Goal: Information Seeking & Learning: Find specific fact

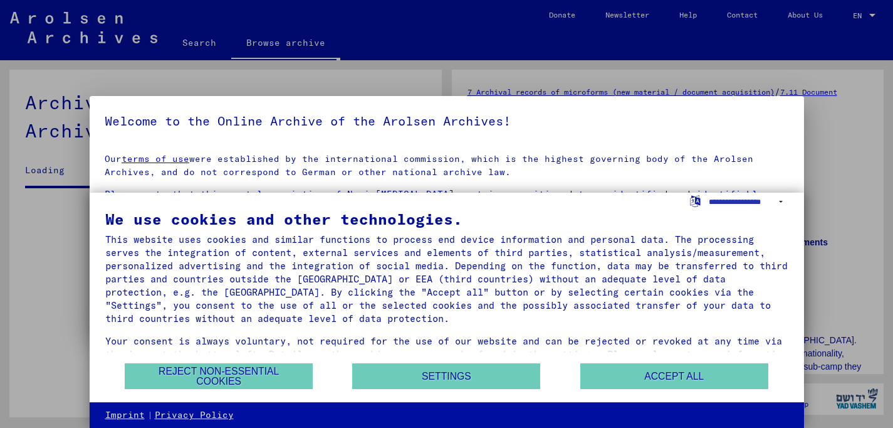
scroll to position [6102, 0]
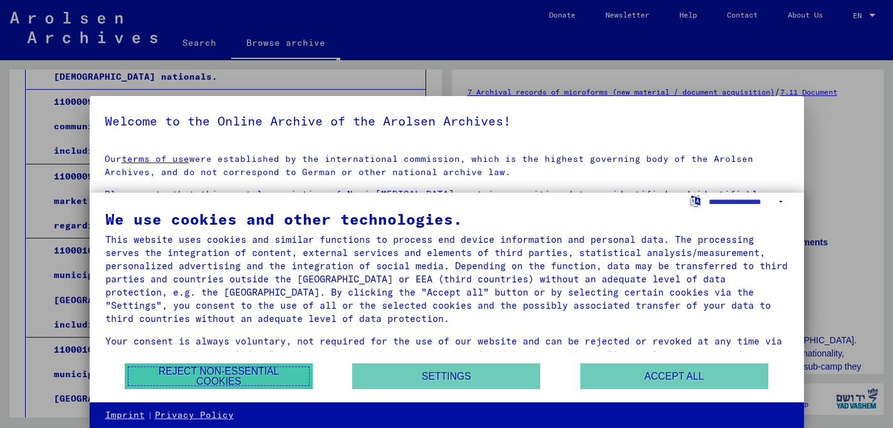
click at [268, 374] on button "Reject non-essential cookies" at bounding box center [219, 376] width 188 height 26
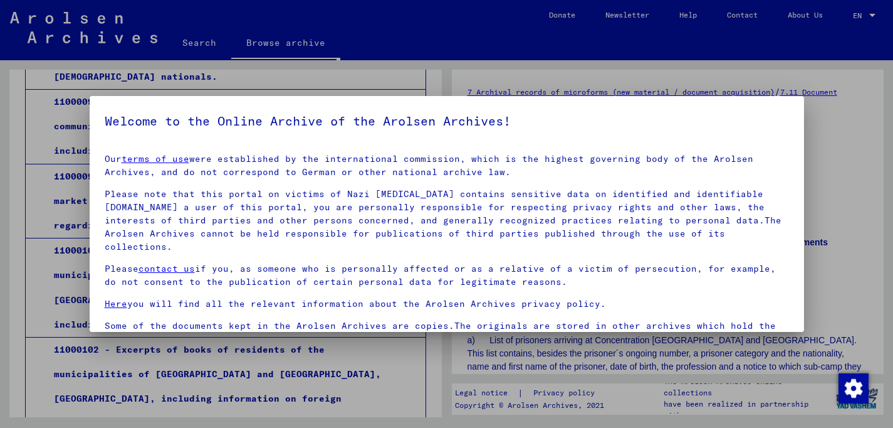
click at [743, 58] on div at bounding box center [446, 214] width 893 height 428
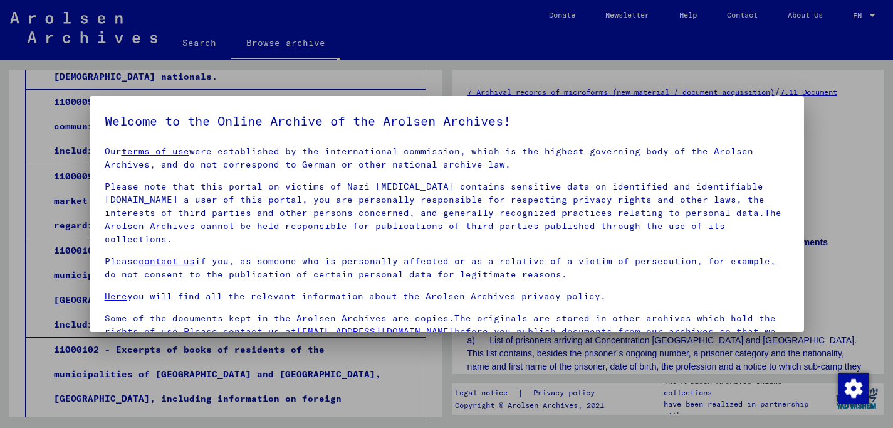
click at [856, 246] on div at bounding box center [446, 214] width 893 height 428
click at [738, 142] on yv-its-agree-protection-component "Welcome to the Online Archive of the Arolsen Archives! Our terms of use were es…" at bounding box center [447, 266] width 685 height 310
click at [657, 61] on div at bounding box center [446, 214] width 893 height 428
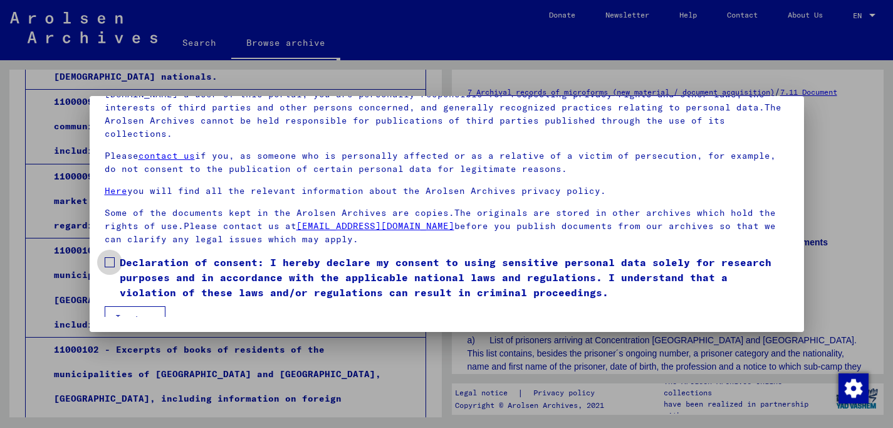
click at [113, 257] on span at bounding box center [110, 262] width 10 height 10
click at [130, 306] on button "I agree" at bounding box center [135, 318] width 61 height 24
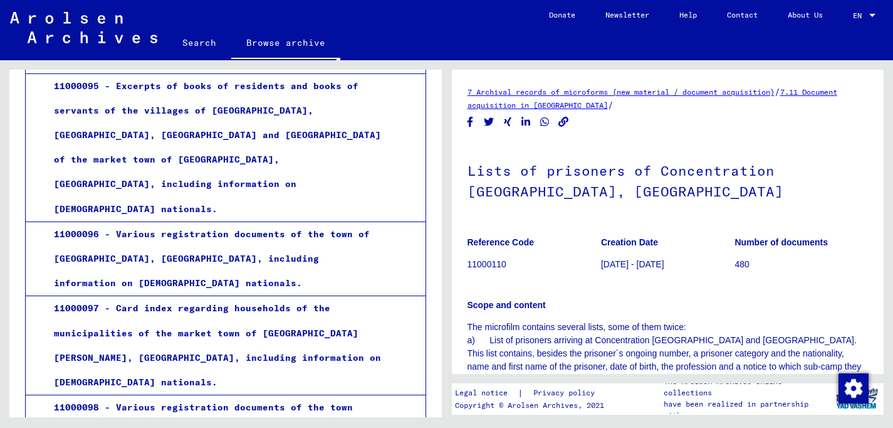
scroll to position [6199, 0]
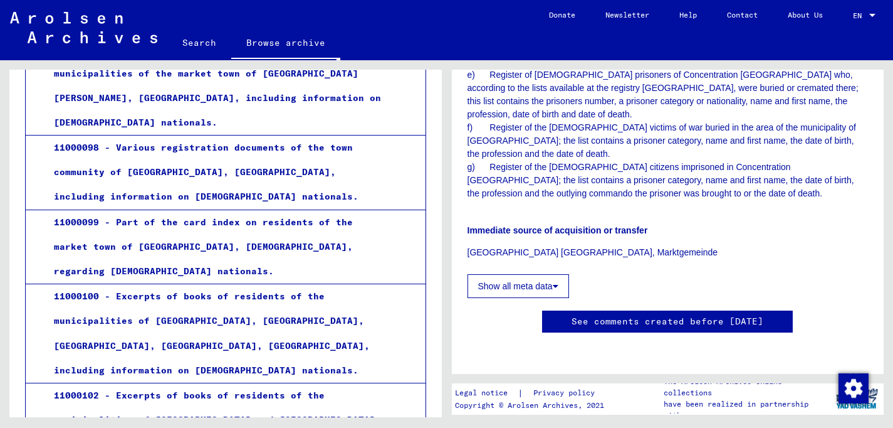
scroll to position [457, 0]
click at [532, 274] on button "Show all meta data" at bounding box center [519, 286] width 102 height 24
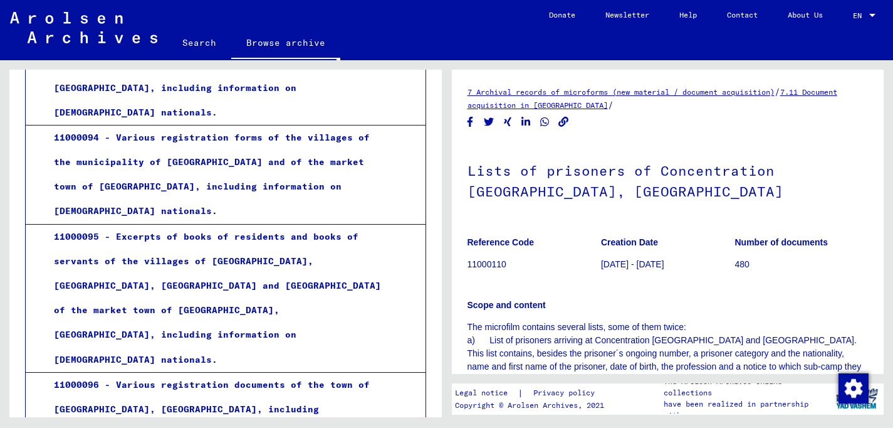
scroll to position [5646, 0]
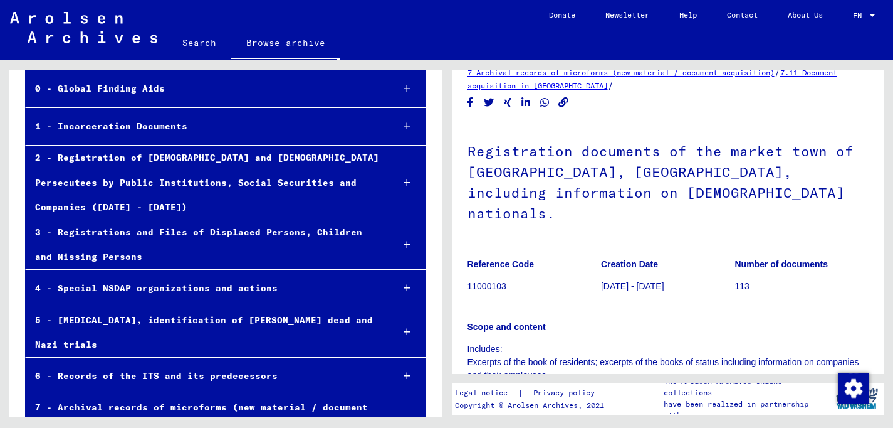
scroll to position [94, 0]
click at [343, 179] on div "2 - Registration of [DEMOGRAPHIC_DATA] and [DEMOGRAPHIC_DATA] Persecutees by Pu…" at bounding box center [204, 182] width 357 height 74
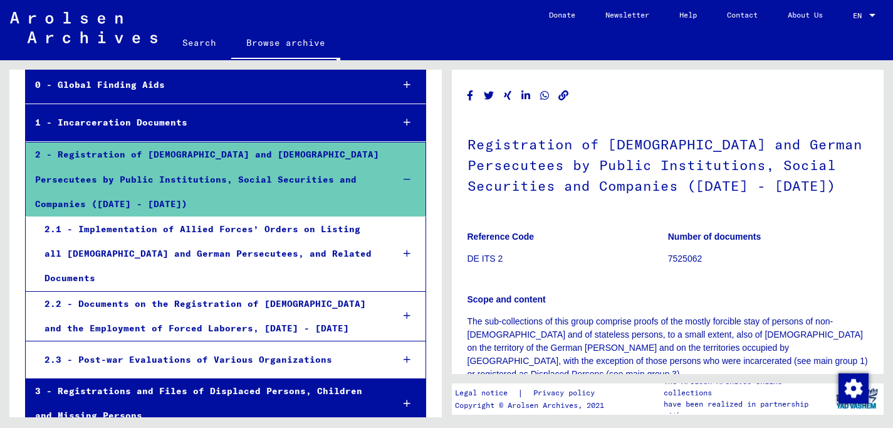
scroll to position [112, 0]
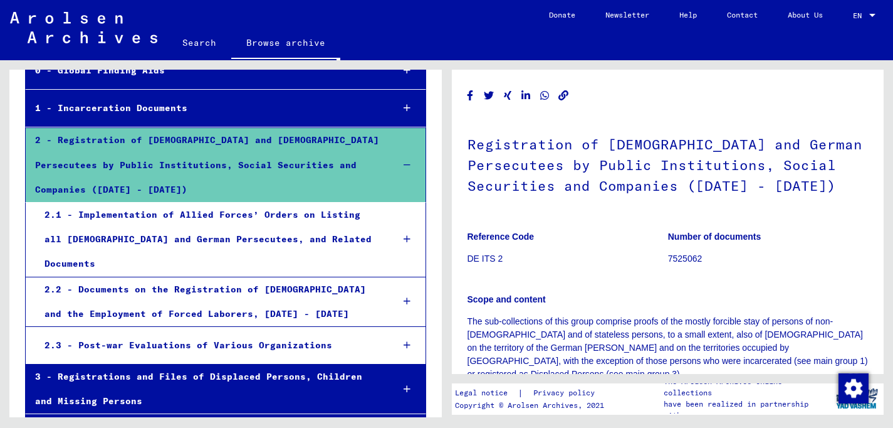
click at [406, 161] on icon at bounding box center [407, 165] width 7 height 9
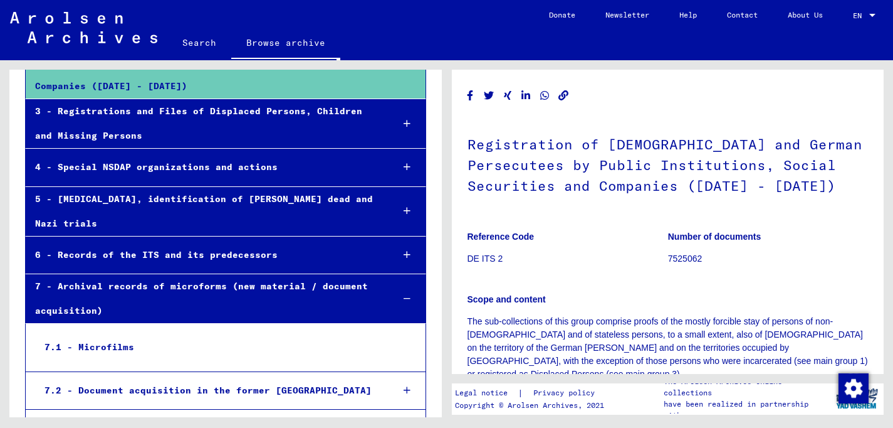
click at [406, 294] on icon at bounding box center [407, 298] width 7 height 9
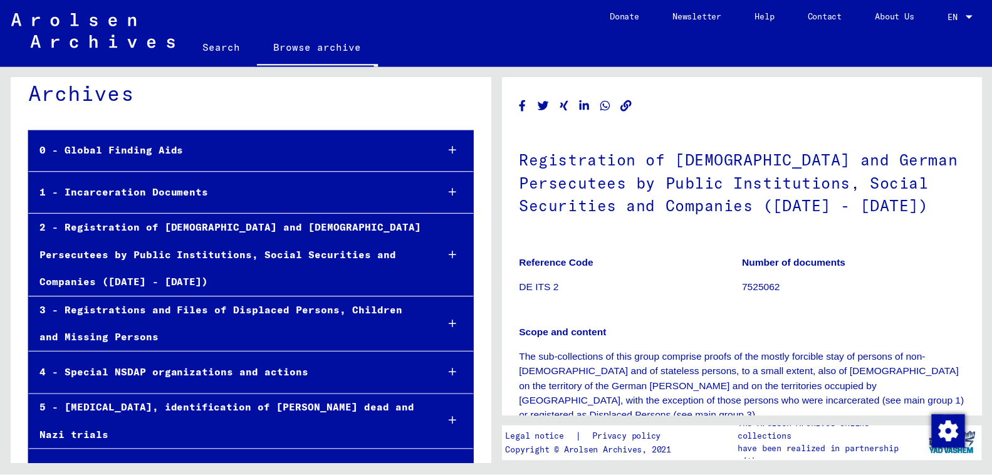
scroll to position [38, 0]
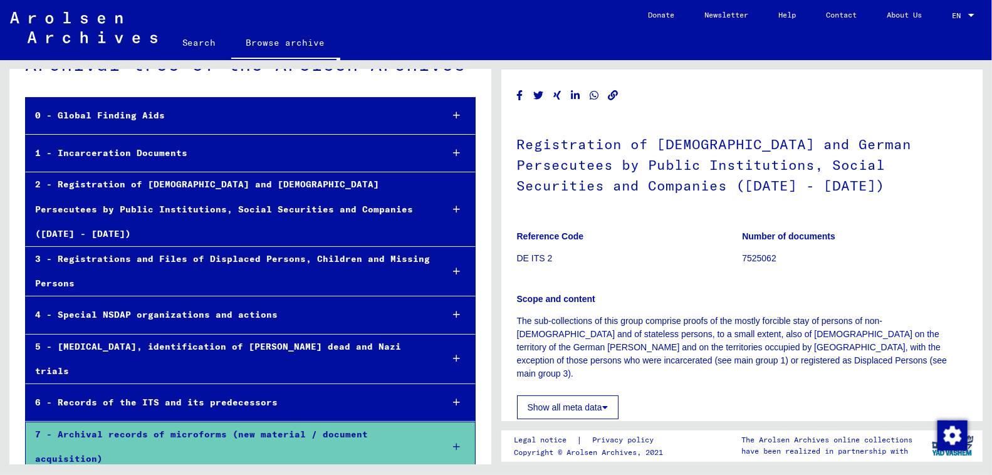
click at [186, 155] on div "1 - Incarceration Documents" at bounding box center [229, 153] width 407 height 24
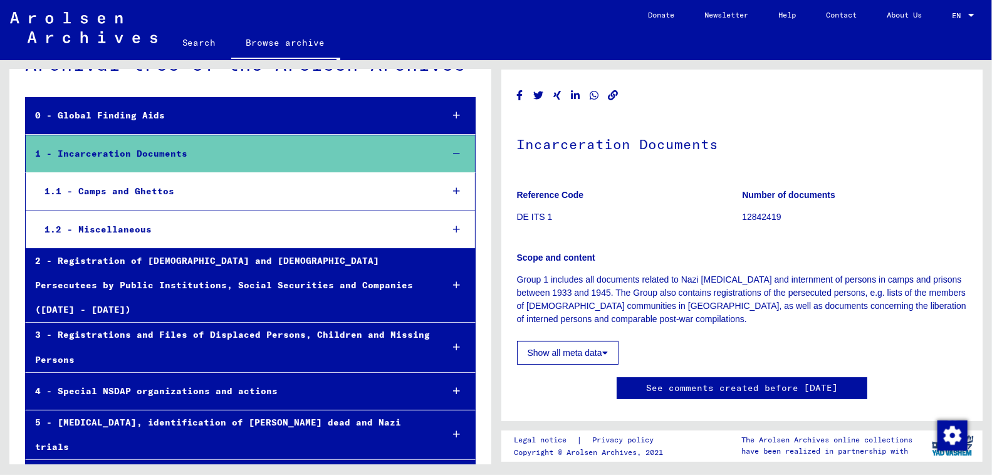
click at [168, 191] on div "1.1 - Camps and Ghettos" at bounding box center [234, 191] width 398 height 24
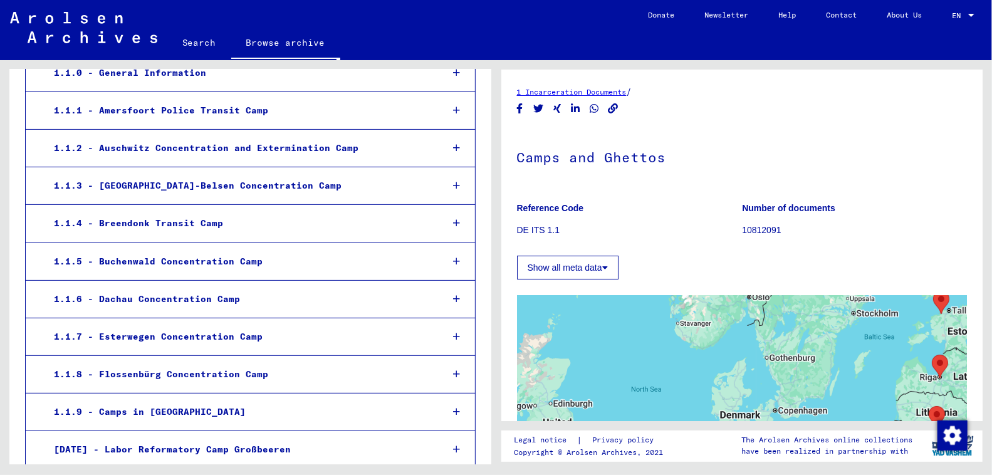
scroll to position [68, 0]
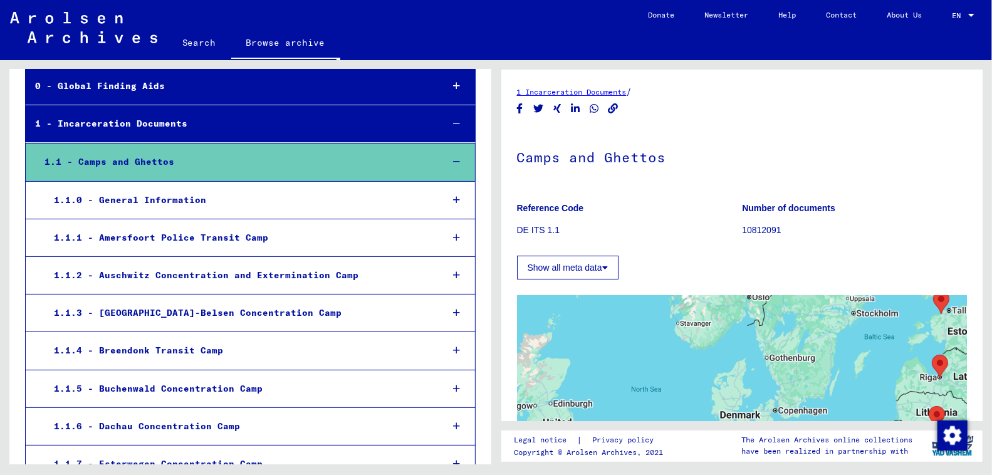
click at [195, 199] on div "1.1.0 - General Information" at bounding box center [239, 200] width 388 height 24
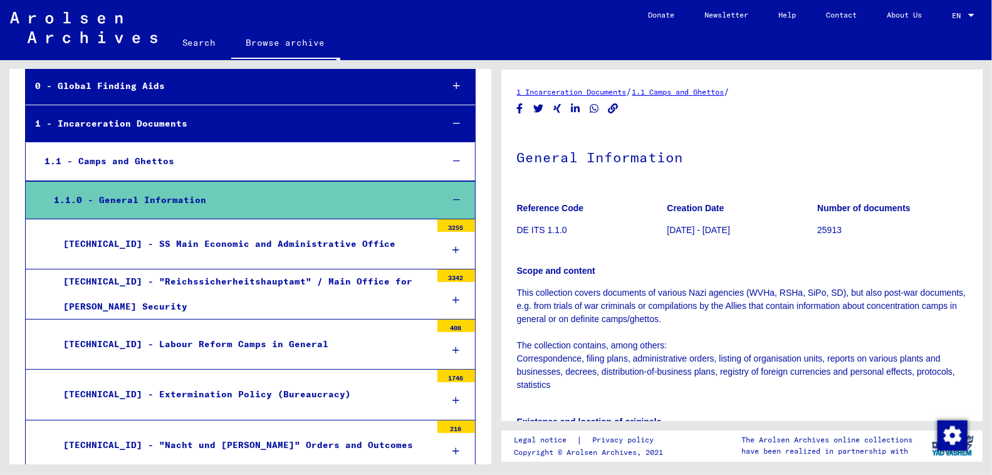
click at [193, 199] on div "1.1.0 - General Information" at bounding box center [239, 200] width 388 height 24
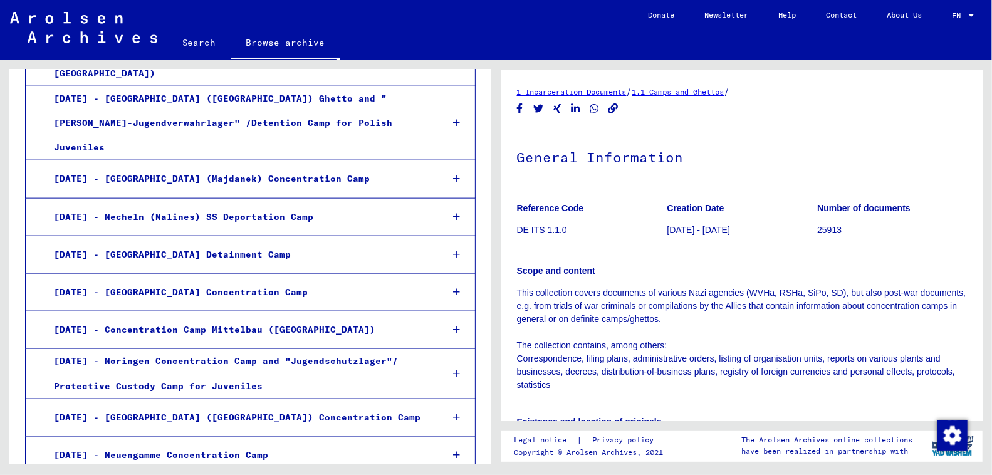
scroll to position [1007, 0]
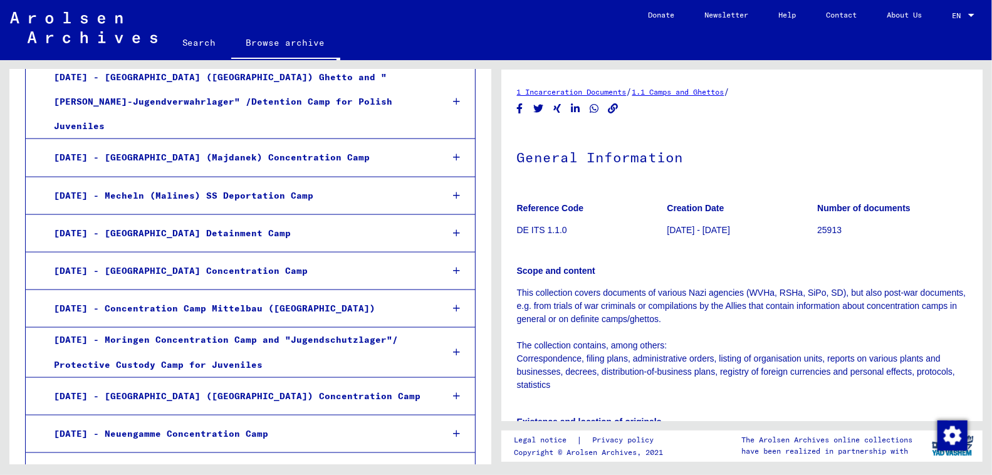
click at [191, 259] on div "[DATE] - [GEOGRAPHIC_DATA] Concentration Camp" at bounding box center [239, 271] width 388 height 24
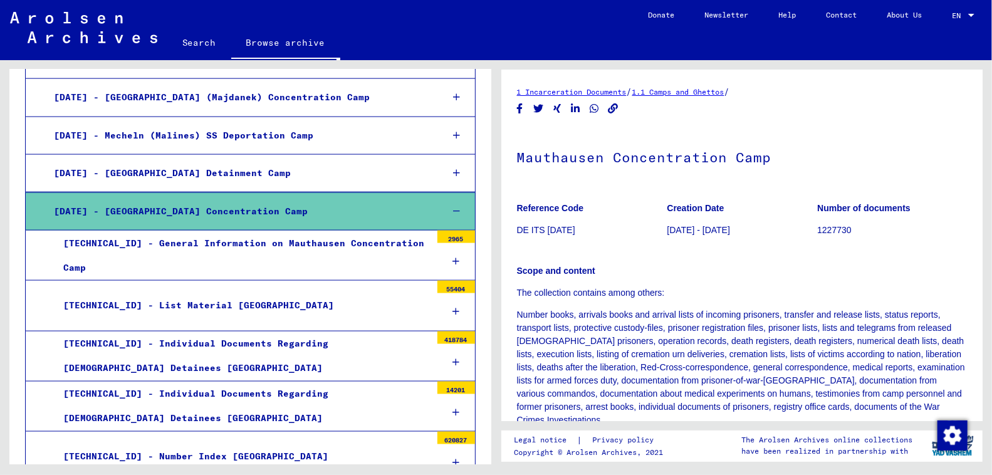
scroll to position [1088, 0]
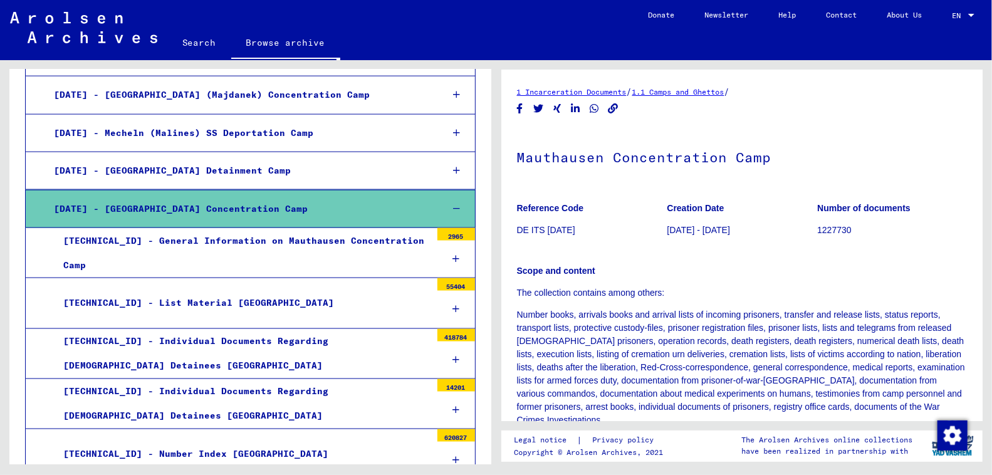
click at [322, 329] on div "[TECHNICAL_ID] - Individual Documents Regarding [DEMOGRAPHIC_DATA] Detainees [G…" at bounding box center [242, 353] width 377 height 49
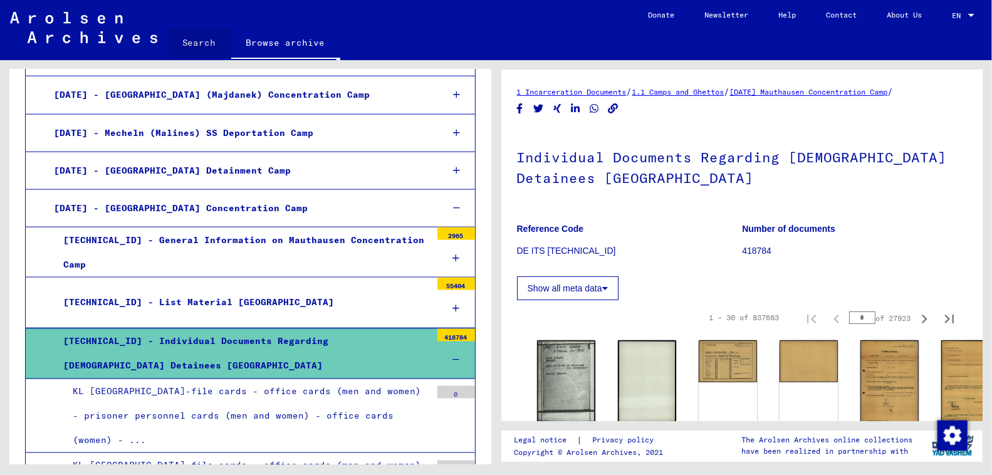
click at [201, 43] on link "Search" at bounding box center [199, 43] width 64 height 30
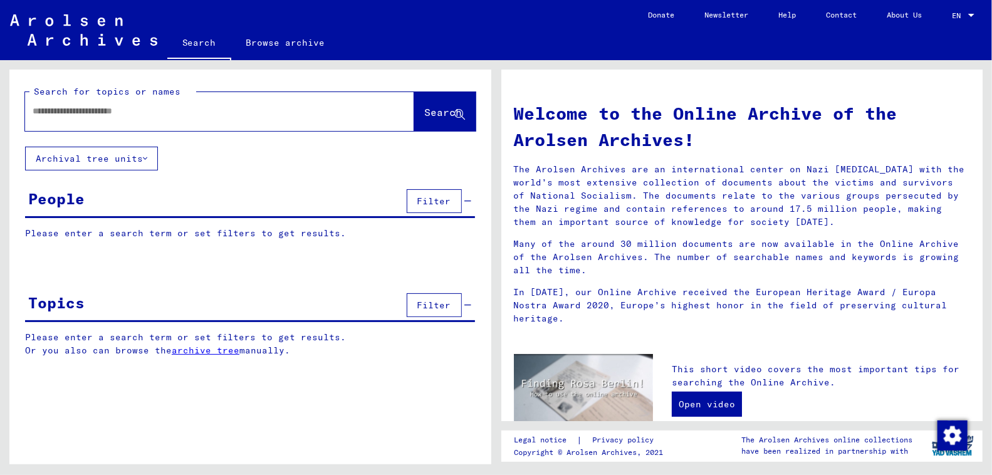
click at [217, 113] on input "text" at bounding box center [205, 111] width 344 height 13
paste input "*******"
type input "*******"
click at [431, 114] on span "Search" at bounding box center [444, 112] width 38 height 13
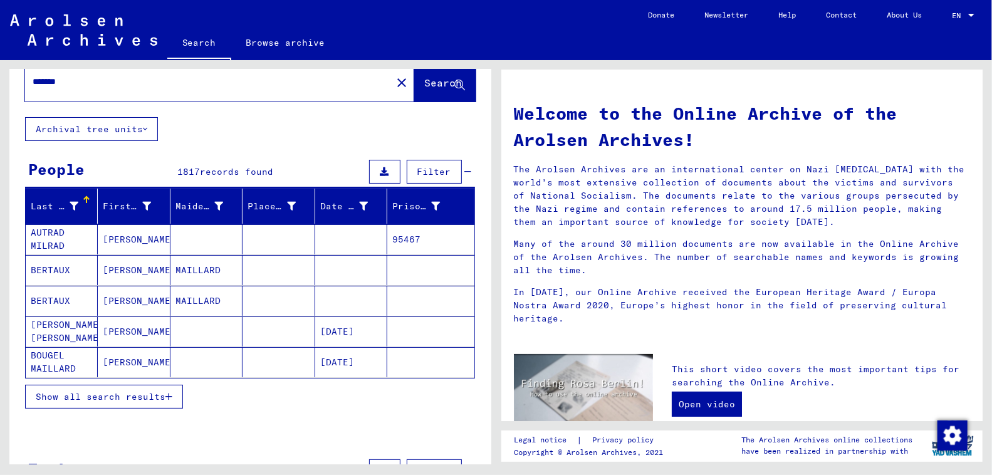
scroll to position [40, 0]
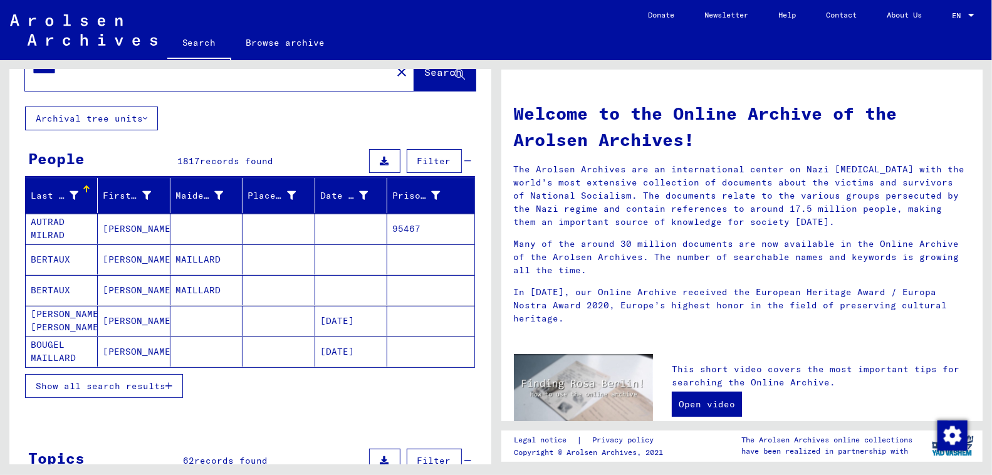
click at [117, 381] on span "Show all search results" at bounding box center [101, 386] width 130 height 11
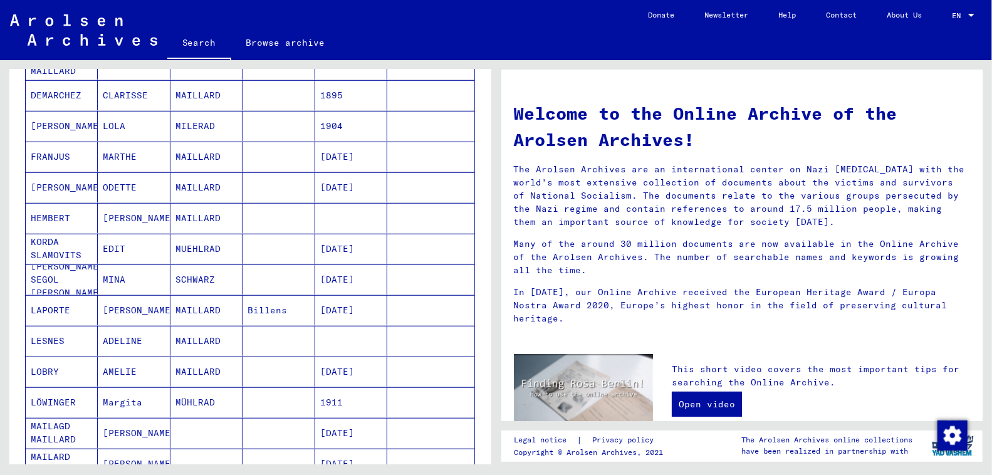
scroll to position [0, 0]
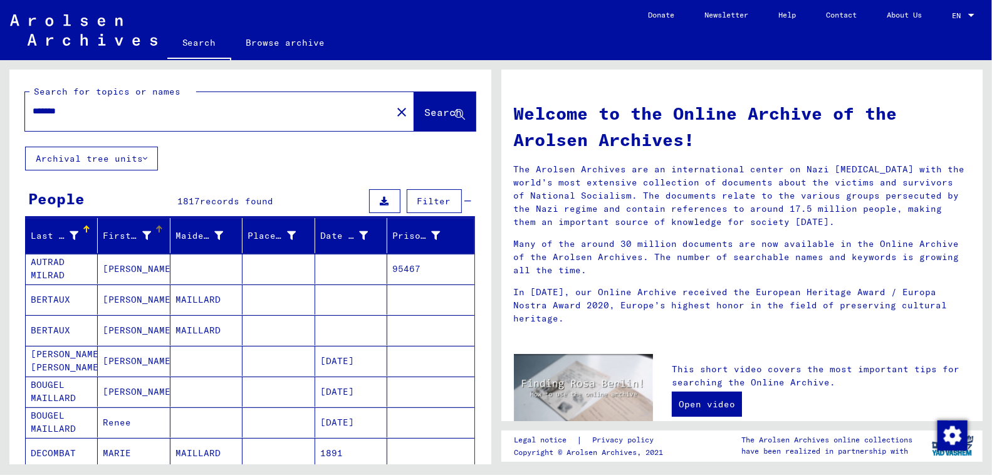
click at [154, 230] on div "First Name" at bounding box center [136, 236] width 66 height 20
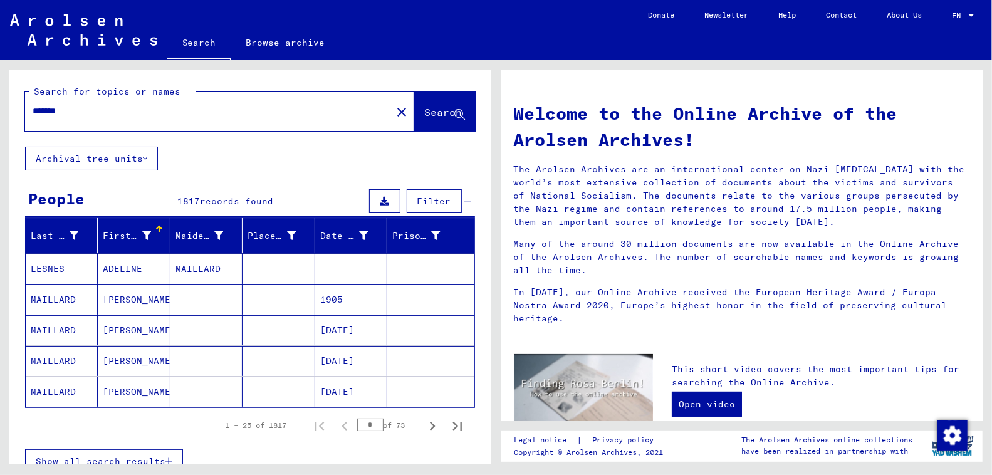
click at [157, 229] on div at bounding box center [159, 230] width 8 height 8
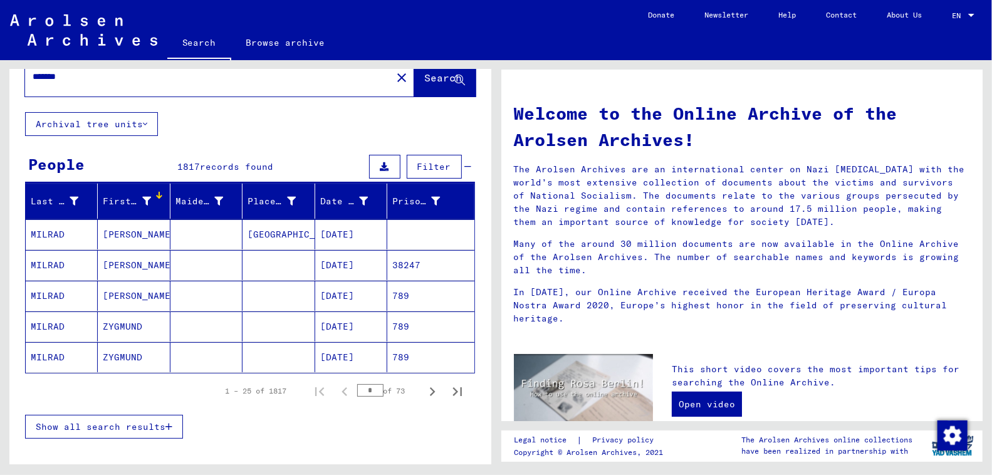
scroll to position [36, 0]
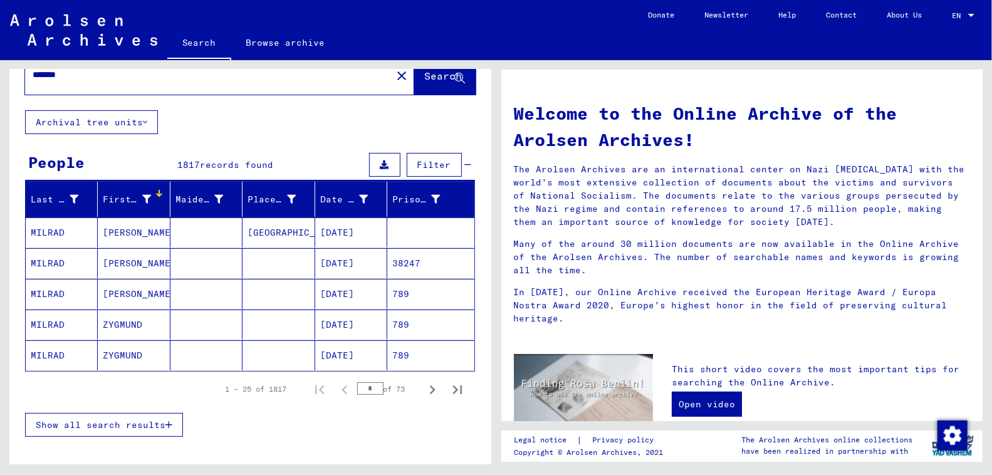
click at [377, 385] on input "*" at bounding box center [370, 388] width 26 height 13
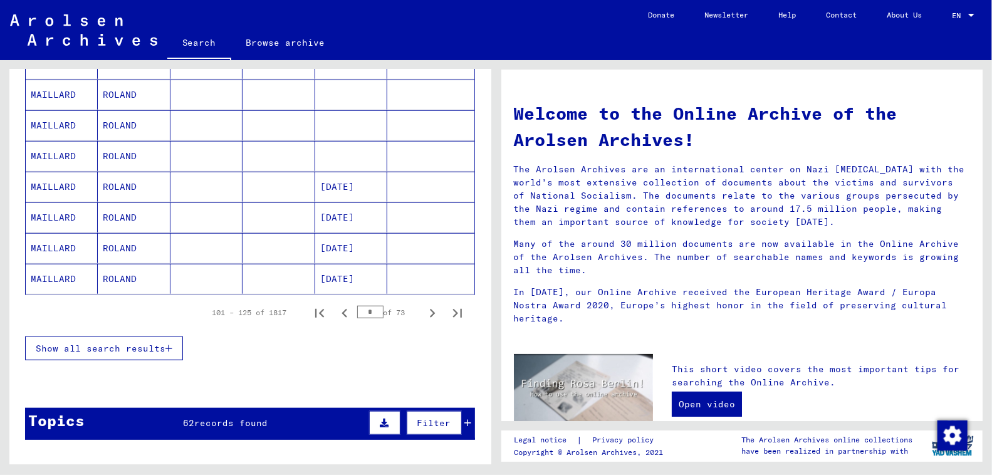
scroll to position [731, 0]
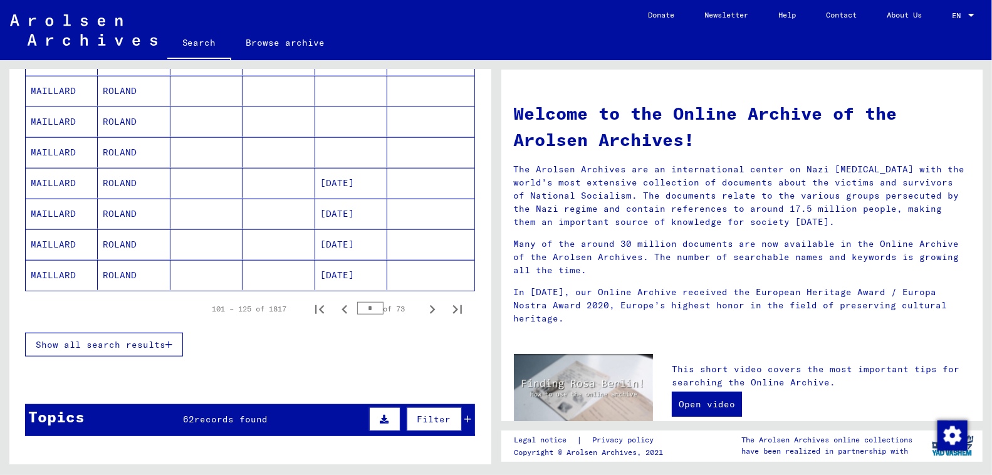
click at [369, 302] on input "*" at bounding box center [370, 308] width 26 height 13
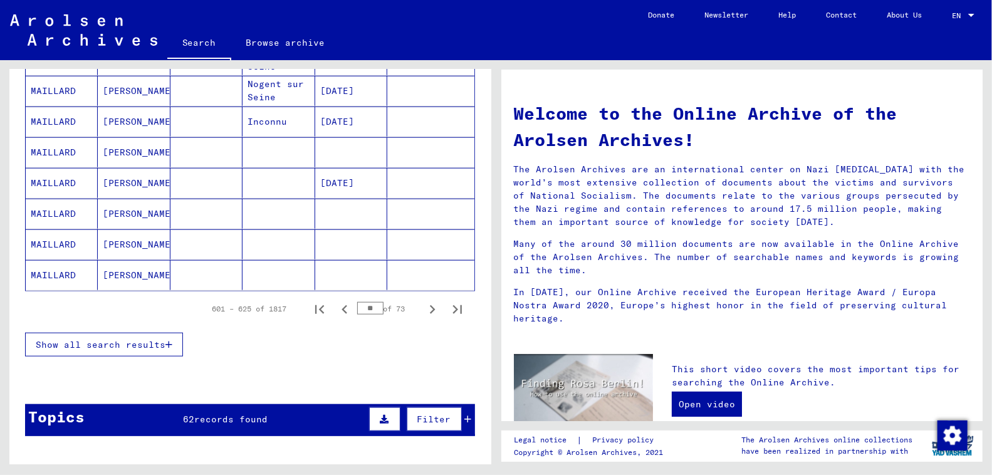
click at [371, 302] on input "**" at bounding box center [370, 308] width 26 height 13
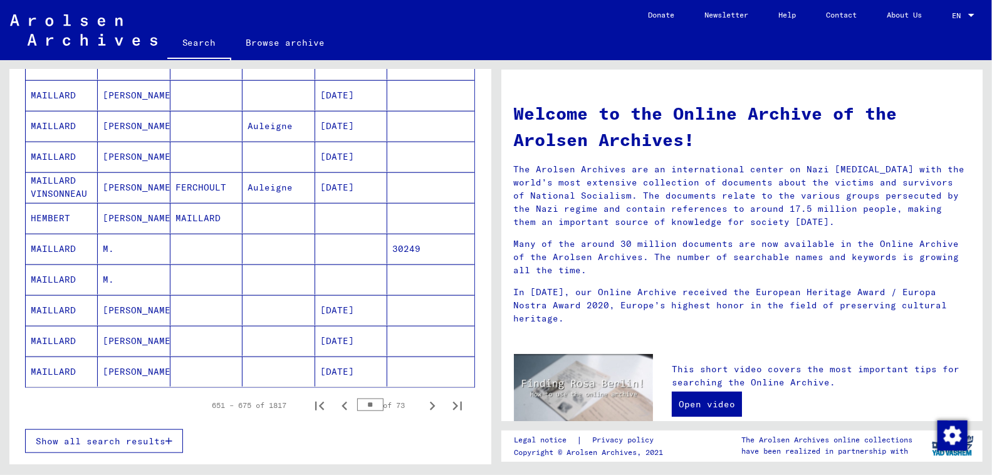
scroll to position [696, 0]
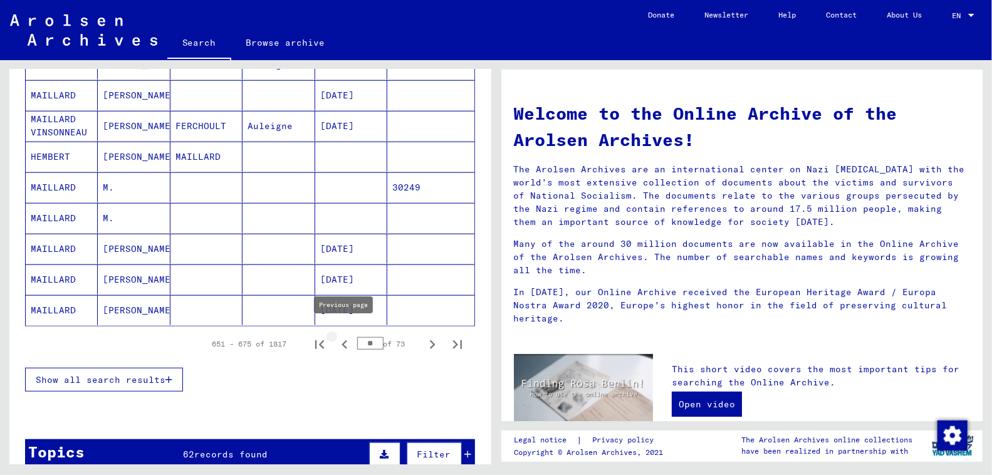
click at [344, 340] on icon "Previous page" at bounding box center [345, 345] width 18 height 18
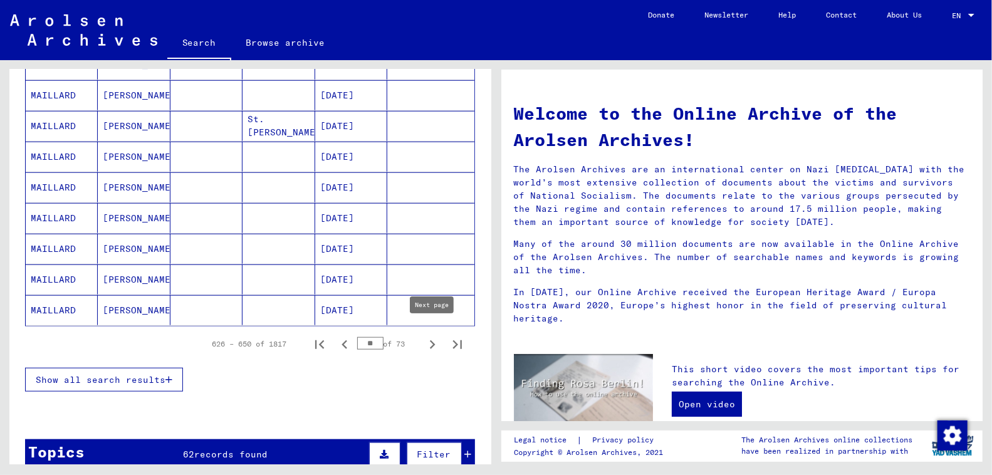
click at [429, 337] on icon "Next page" at bounding box center [433, 345] width 18 height 18
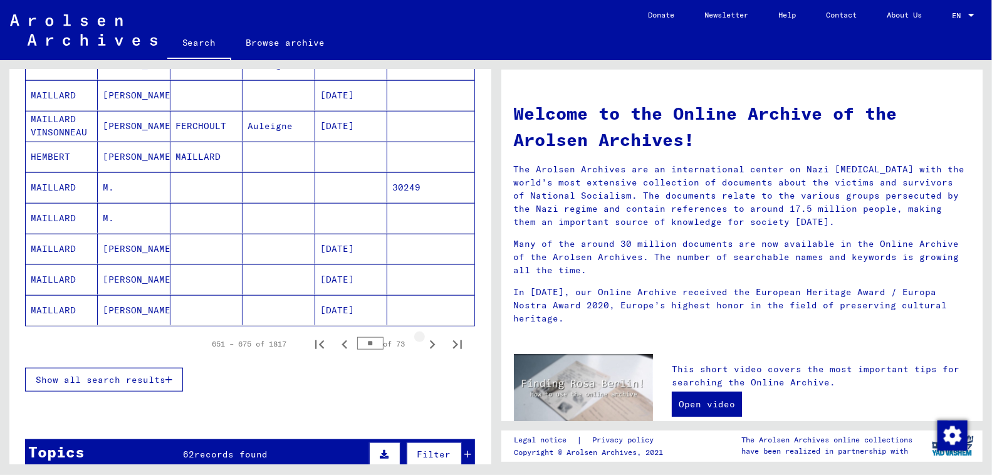
click at [429, 337] on icon "Next page" at bounding box center [433, 345] width 18 height 18
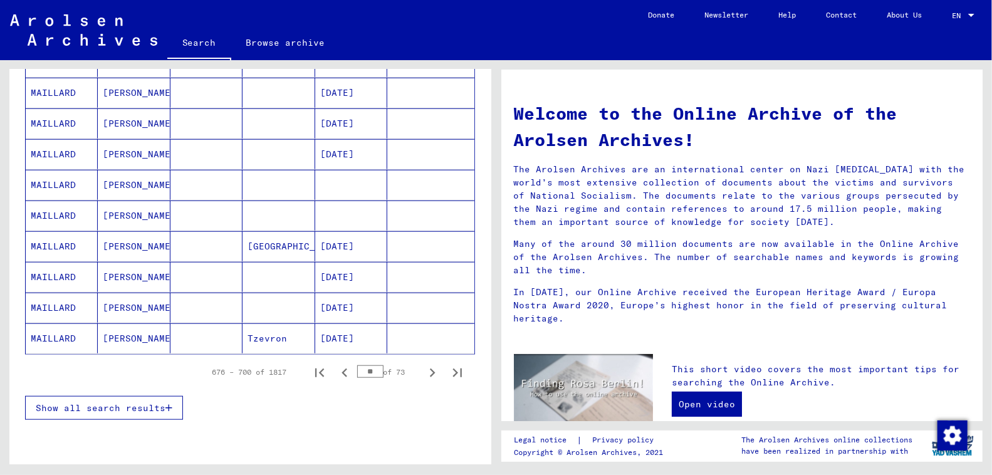
scroll to position [671, 0]
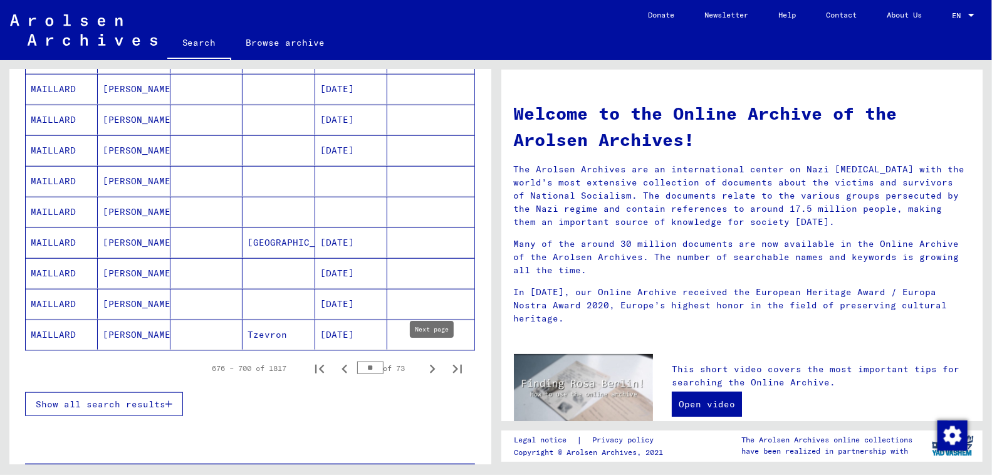
click at [431, 364] on icon "Next page" at bounding box center [433, 370] width 18 height 18
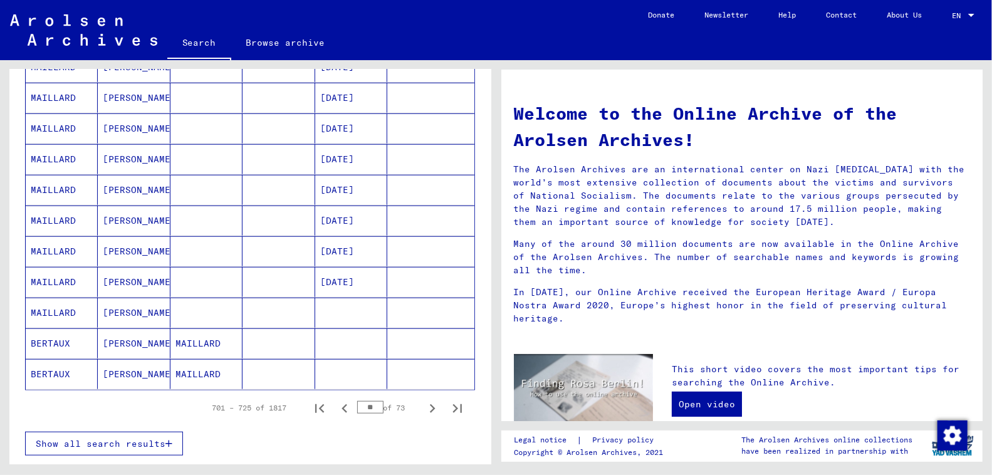
scroll to position [642, 0]
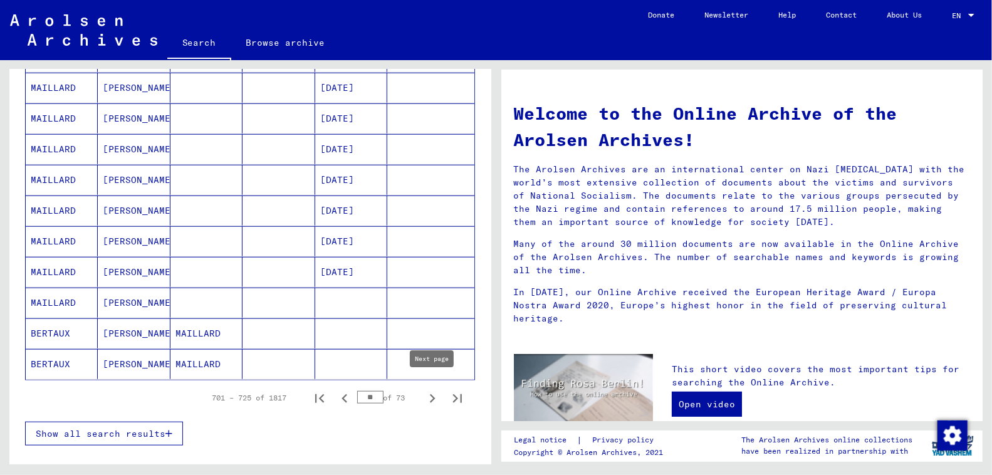
click at [431, 390] on icon "Next page" at bounding box center [433, 399] width 18 height 18
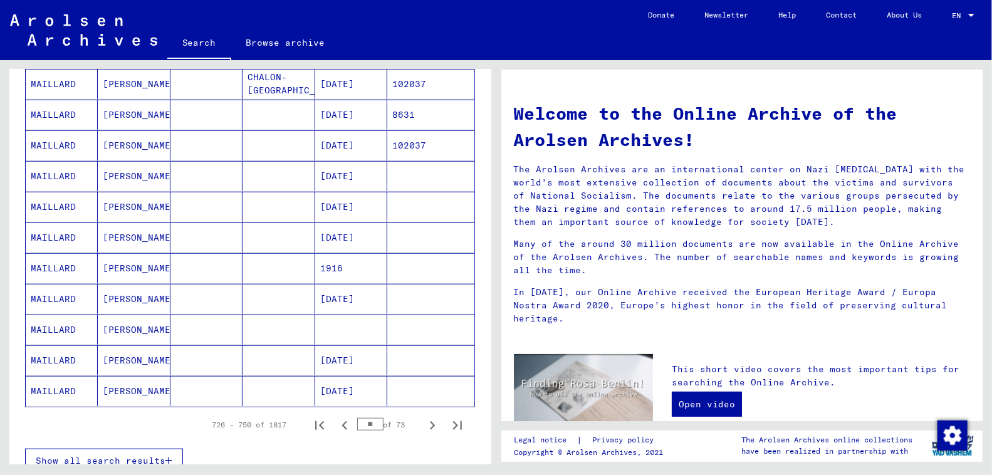
scroll to position [690, 0]
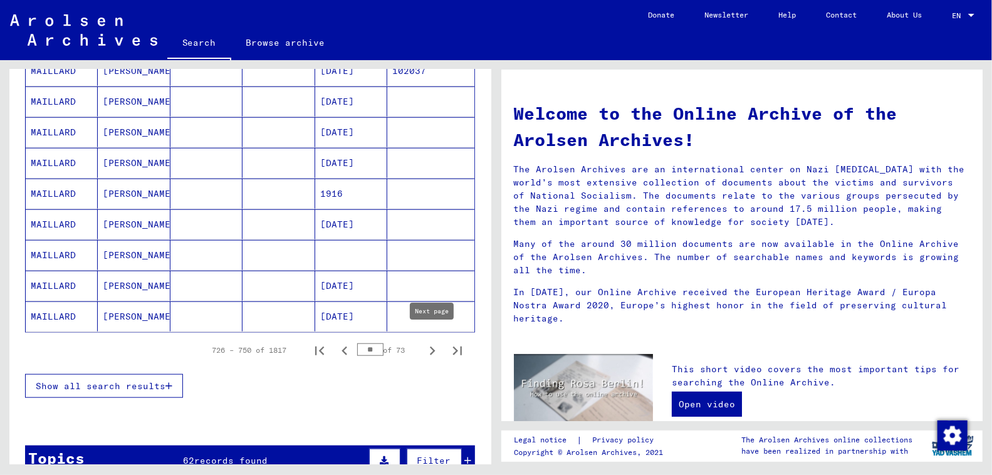
click at [428, 346] on icon "Next page" at bounding box center [433, 351] width 18 height 18
type input "**"
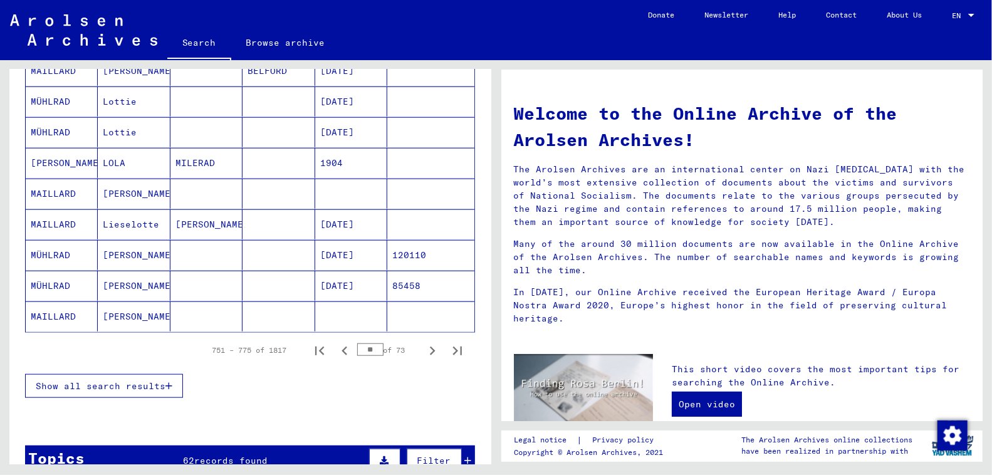
click at [59, 278] on mat-cell "MÜHLRAD" at bounding box center [62, 286] width 72 height 30
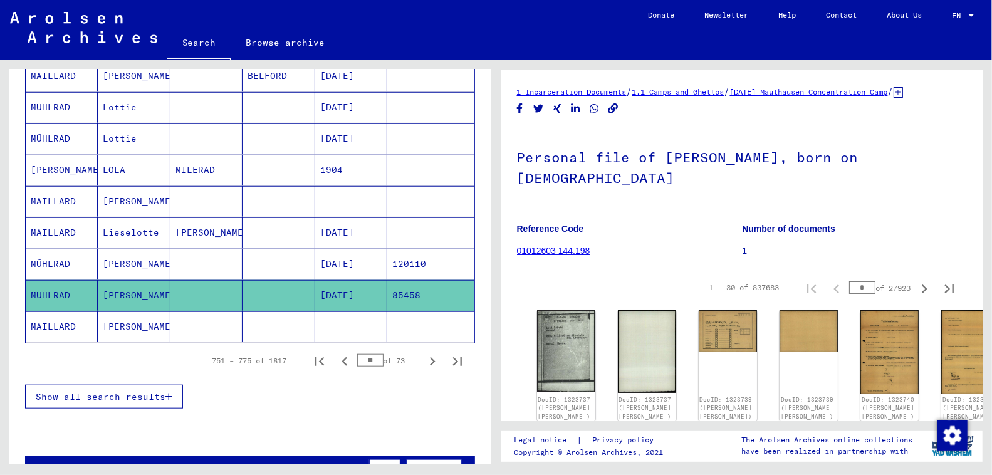
click at [561, 246] on link "01012603 144.198" at bounding box center [553, 251] width 73 height 10
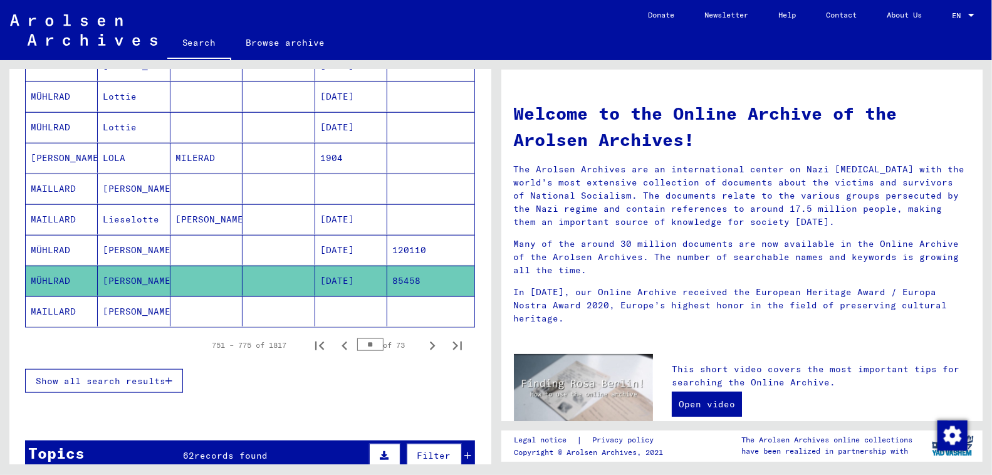
scroll to position [690, 0]
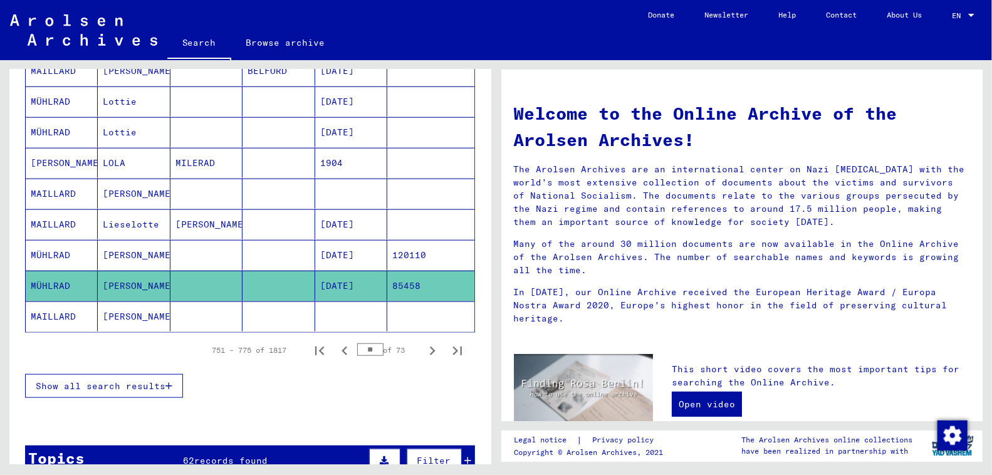
click at [59, 275] on mat-cell "MÜHLRAD" at bounding box center [62, 286] width 72 height 30
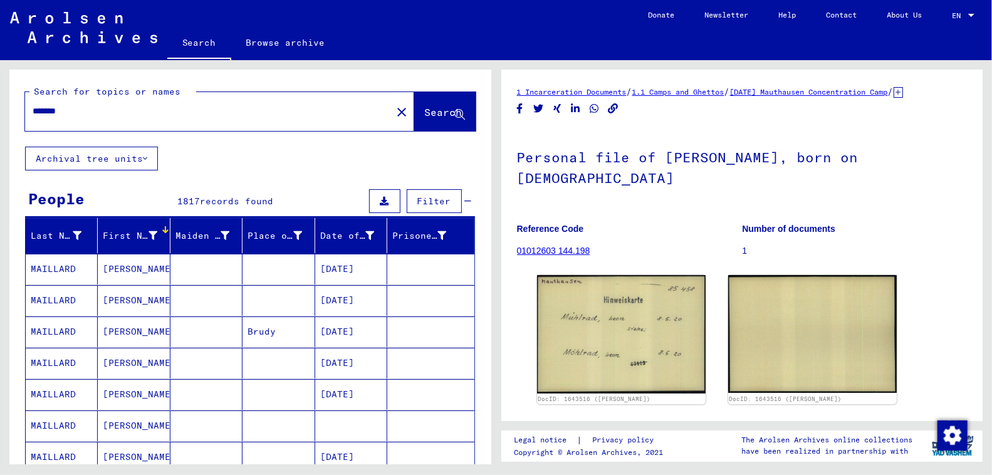
click at [284, 116] on input "*******" at bounding box center [209, 111] width 352 height 13
paste input "text"
type input "*****"
click at [425, 112] on span "Search" at bounding box center [444, 112] width 38 height 13
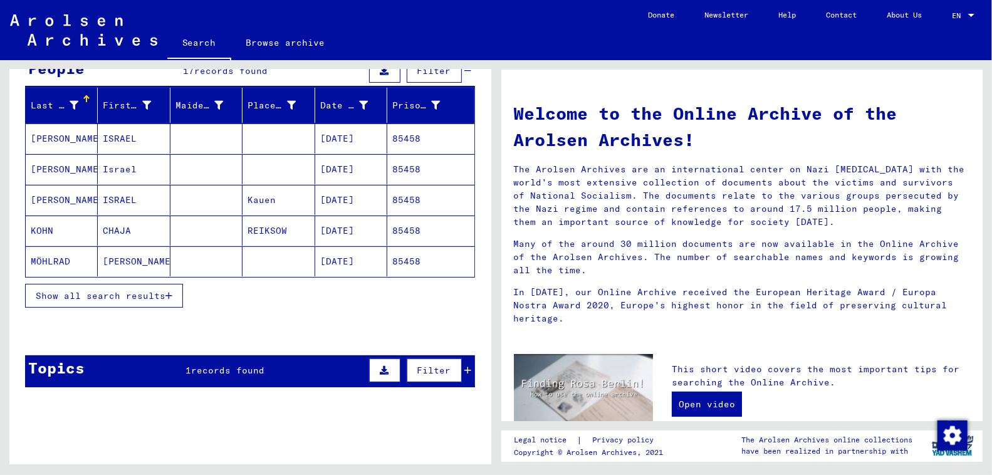
scroll to position [138, 0]
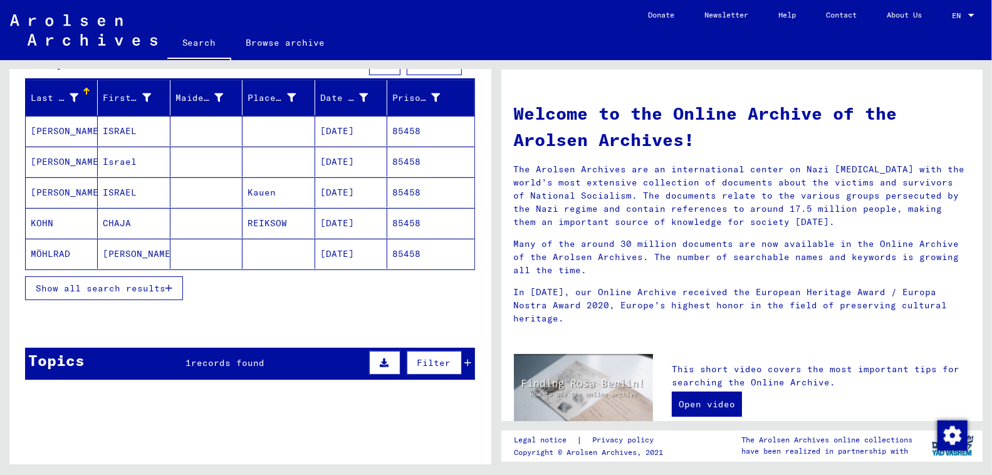
click at [141, 290] on span "Show all search results" at bounding box center [101, 288] width 130 height 11
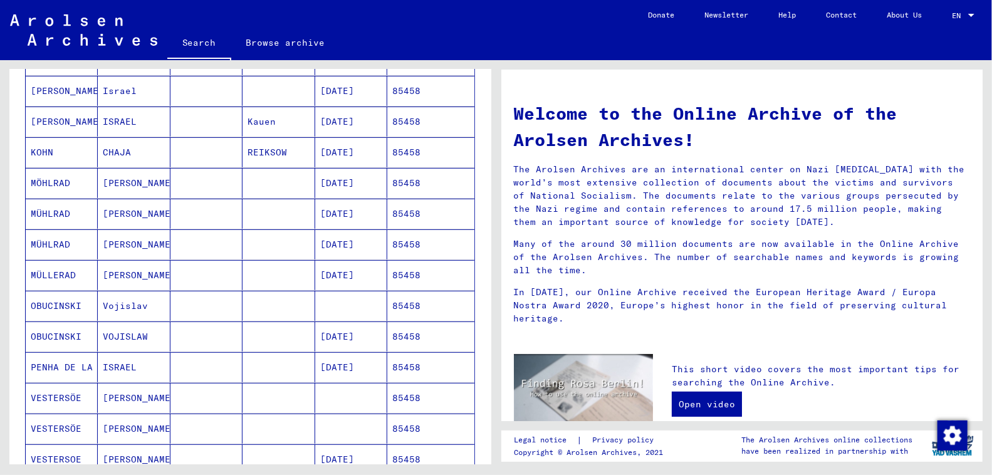
scroll to position [209, 0]
click at [58, 181] on mat-cell "MÖHLRAD" at bounding box center [62, 182] width 72 height 30
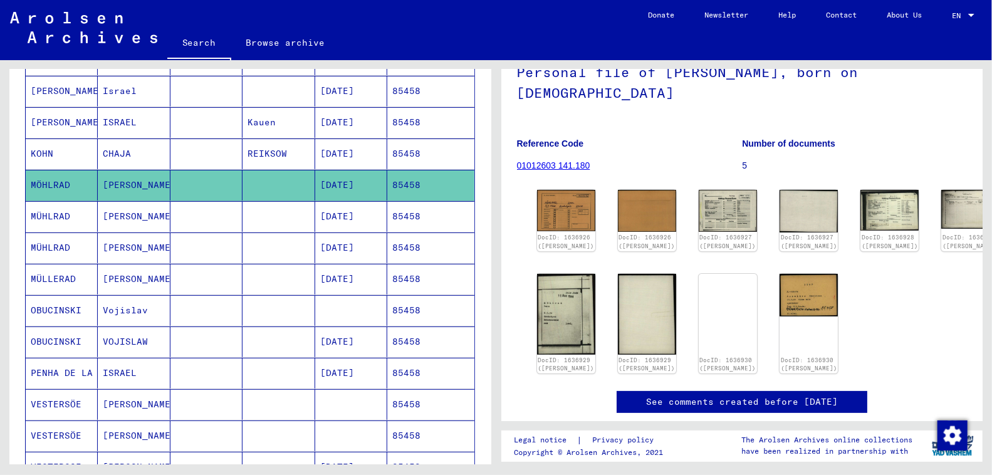
scroll to position [91, 0]
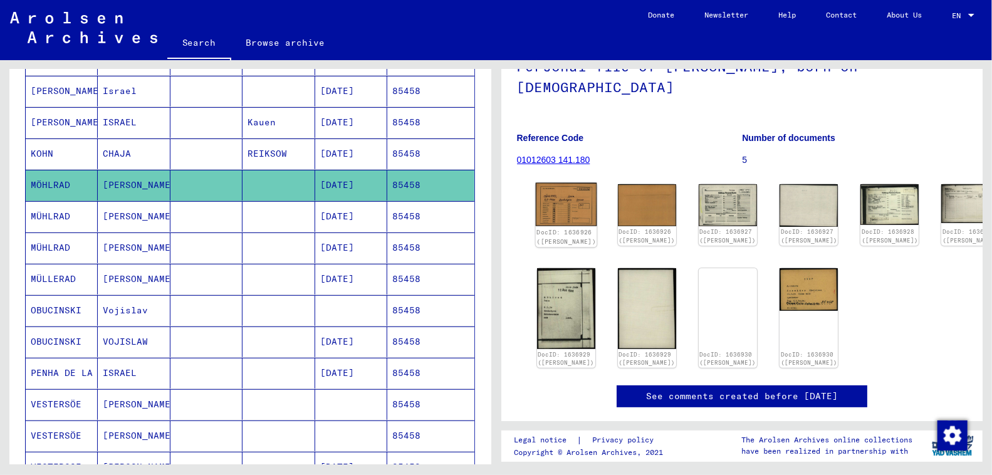
click at [570, 186] on img at bounding box center [565, 205] width 61 height 44
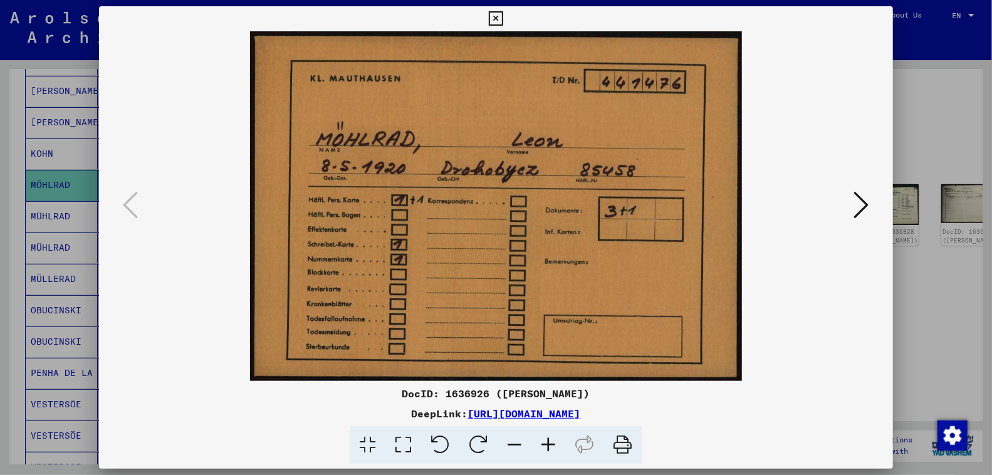
click at [871, 206] on button at bounding box center [862, 206] width 23 height 36
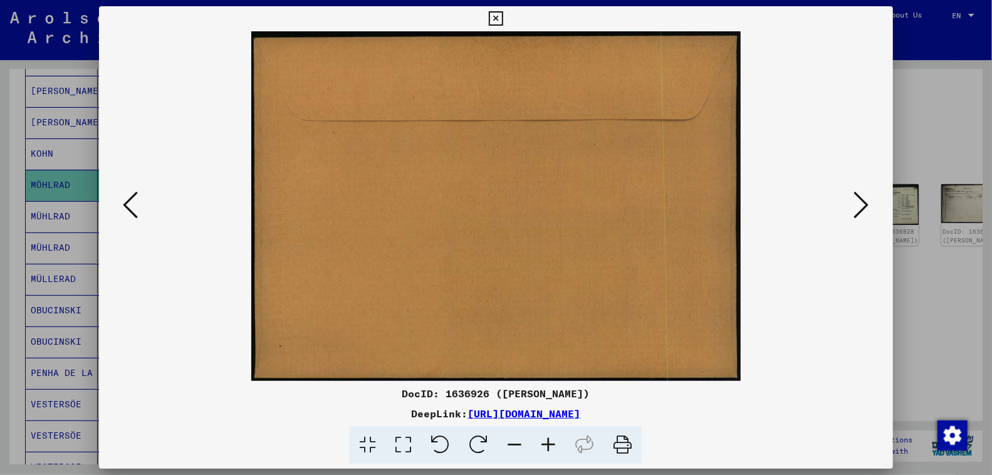
click at [866, 210] on icon at bounding box center [862, 205] width 15 height 30
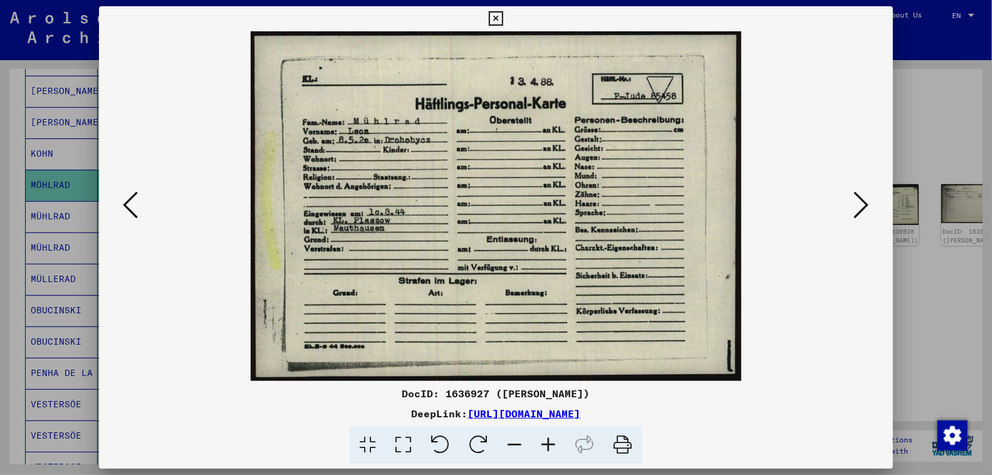
click at [132, 202] on icon at bounding box center [130, 205] width 15 height 30
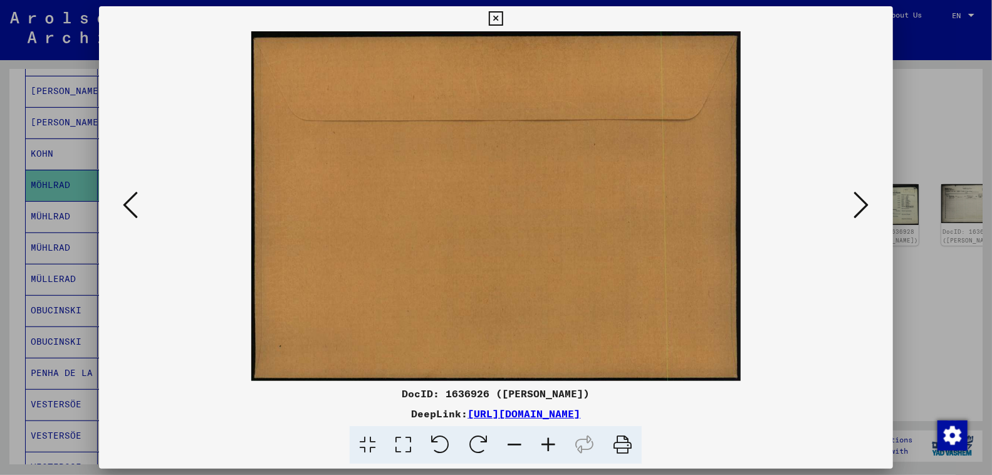
click at [132, 202] on icon at bounding box center [130, 205] width 15 height 30
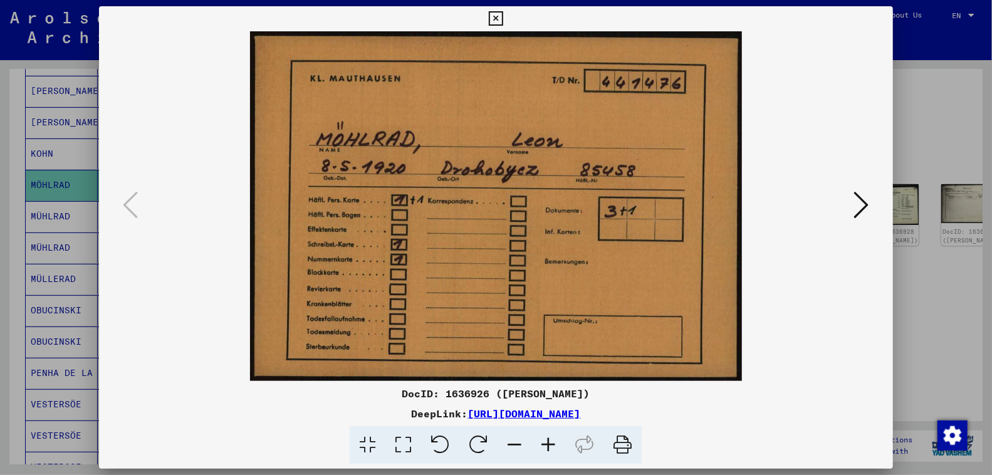
click at [866, 205] on icon at bounding box center [862, 205] width 15 height 30
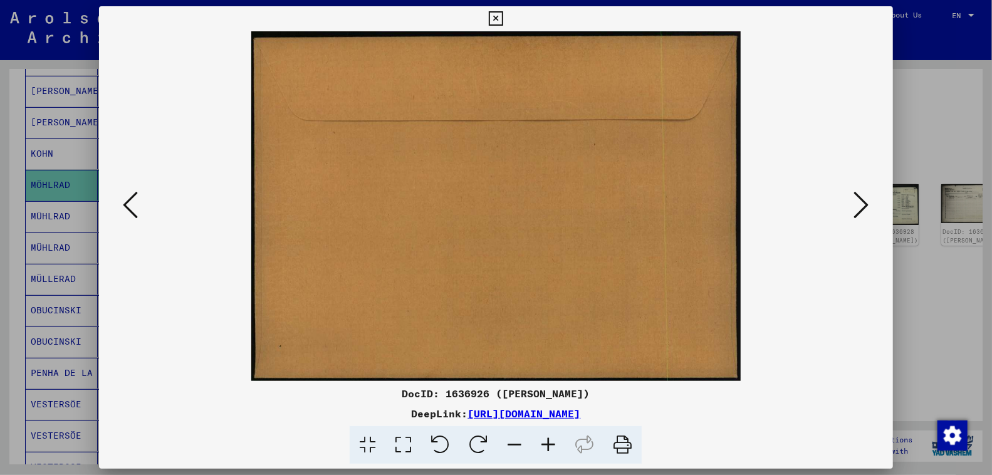
click at [866, 205] on icon at bounding box center [862, 205] width 15 height 30
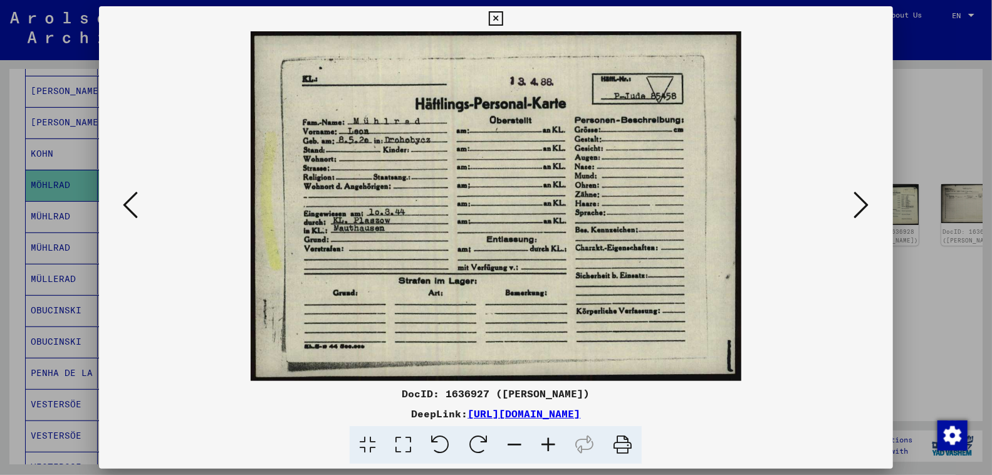
click at [860, 206] on icon at bounding box center [862, 205] width 15 height 30
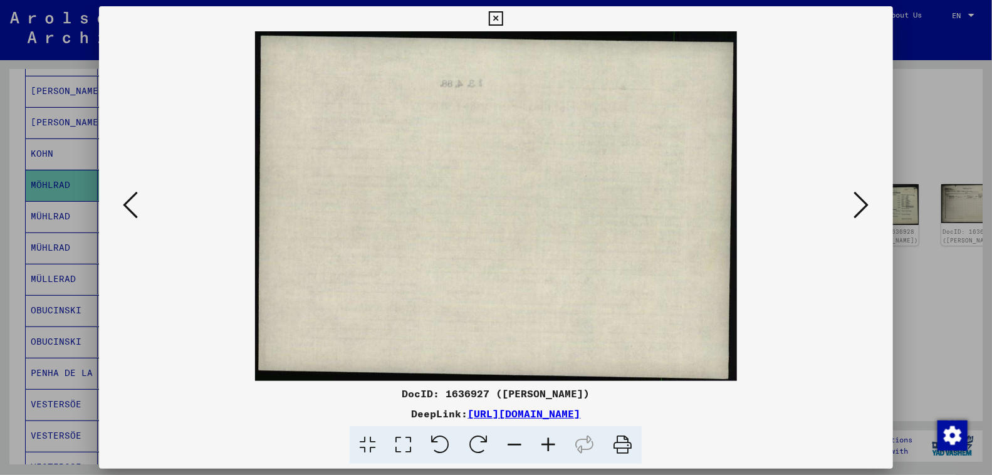
click at [860, 206] on icon at bounding box center [862, 205] width 15 height 30
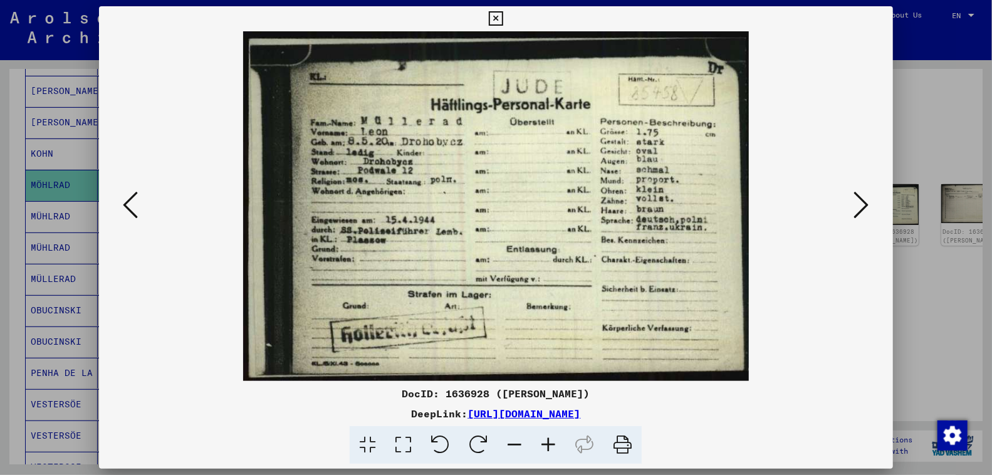
click at [870, 209] on button at bounding box center [862, 206] width 23 height 36
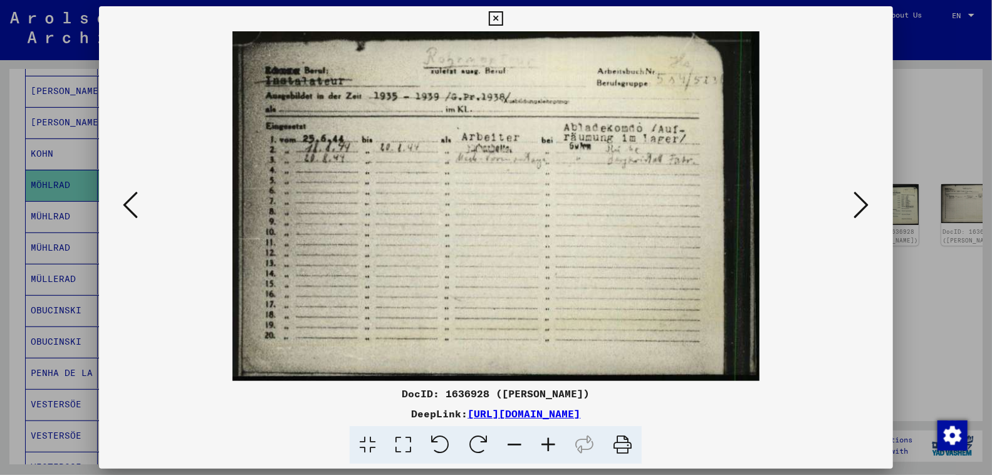
click at [865, 201] on icon at bounding box center [862, 205] width 15 height 30
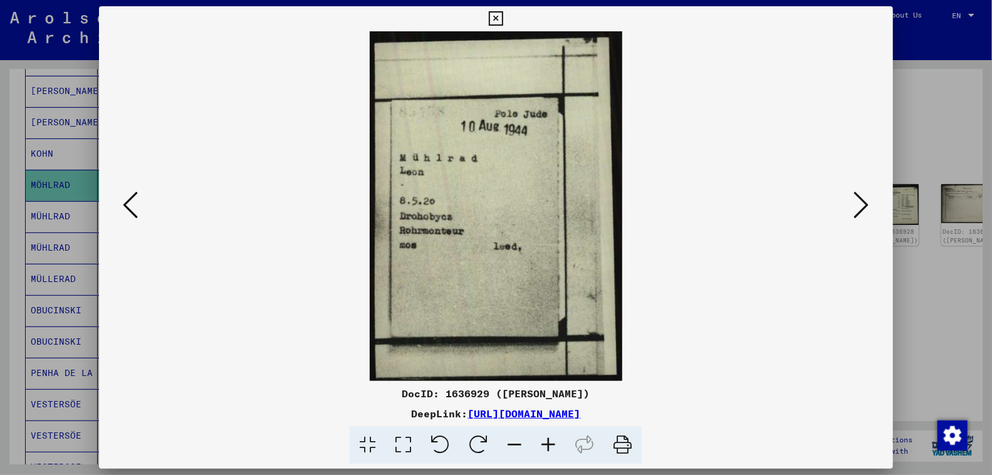
click at [858, 201] on icon at bounding box center [862, 205] width 15 height 30
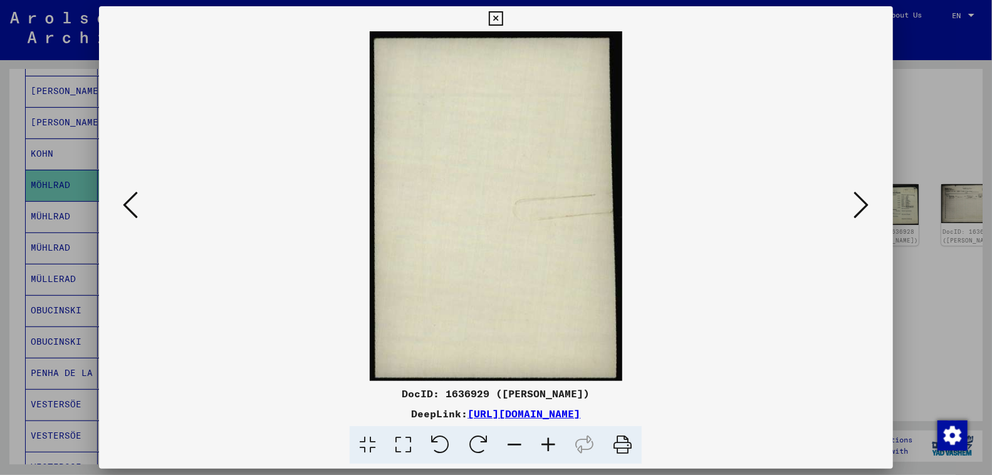
click at [859, 202] on icon at bounding box center [862, 205] width 15 height 30
click at [873, 210] on div at bounding box center [496, 206] width 794 height 350
click at [871, 210] on button at bounding box center [862, 206] width 23 height 36
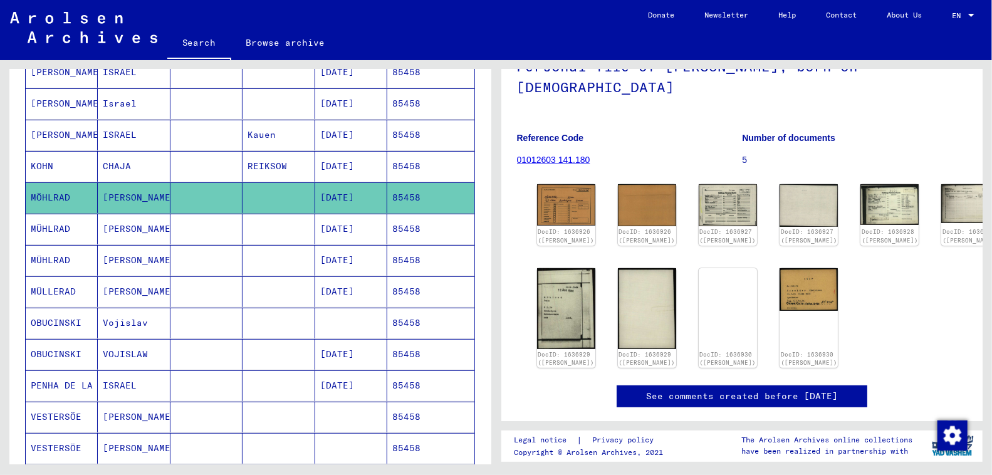
scroll to position [0, 0]
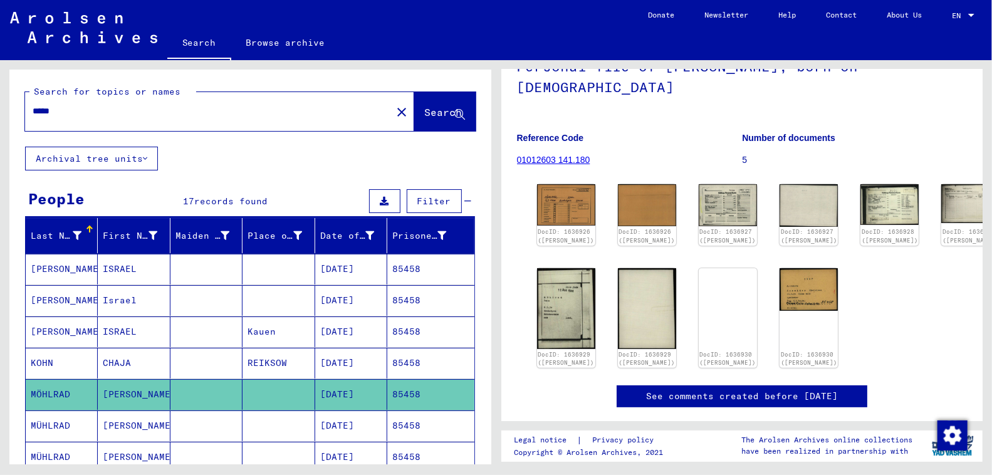
click at [168, 118] on div "*****" at bounding box center [204, 111] width 359 height 28
click at [149, 113] on input "*****" at bounding box center [209, 111] width 352 height 13
paste input "*********"
type input "**********"
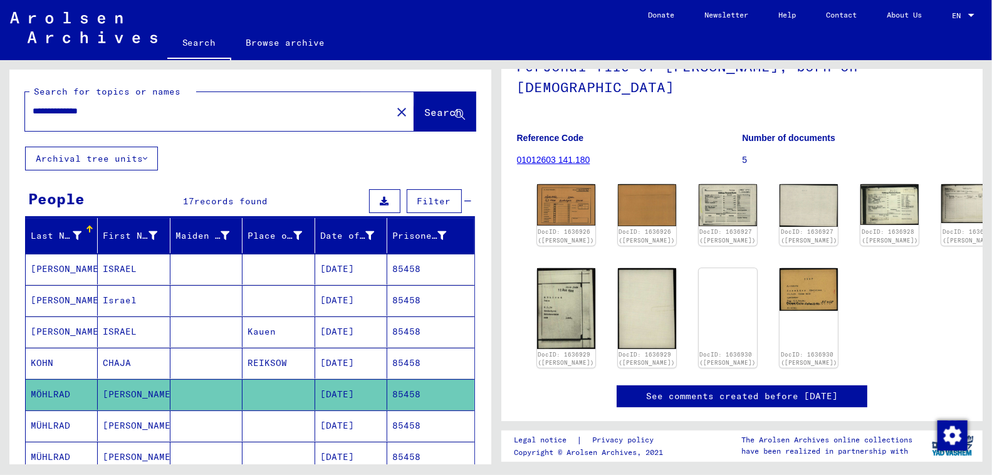
click at [438, 115] on span "Search" at bounding box center [444, 112] width 38 height 13
